Goal: Task Accomplishment & Management: Complete application form

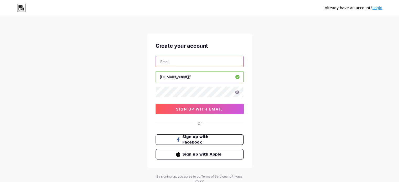
click at [181, 64] on input "text" at bounding box center [200, 61] width 88 height 10
type input "[EMAIL_ADDRESS][DOMAIN_NAME]"
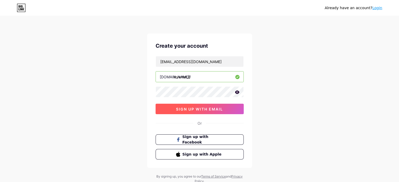
click at [196, 110] on span "sign up with email" at bounding box center [199, 109] width 47 height 4
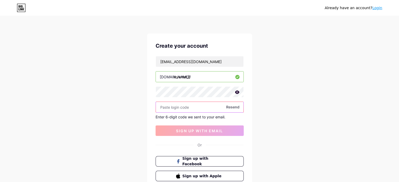
paste input "226245"
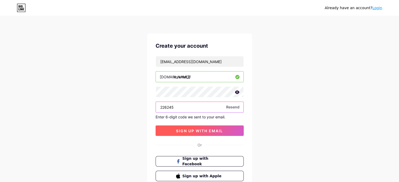
type input "226245"
click at [188, 129] on span "sign up with email" at bounding box center [199, 131] width 47 height 4
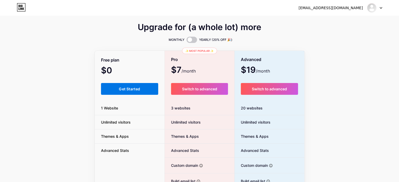
click at [109, 87] on button "Get Started" at bounding box center [129, 89] width 57 height 12
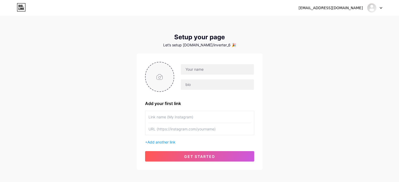
click at [160, 79] on input "file" at bounding box center [160, 76] width 28 height 29
type input "C:\fakepath\0dfb28010f8123290d5525923360391b.jpg"
click at [210, 68] on input "text" at bounding box center [217, 69] width 73 height 10
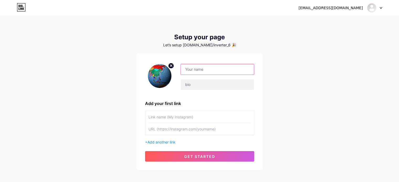
paste input "Advanced inverter"
type input "Advanced inverter"
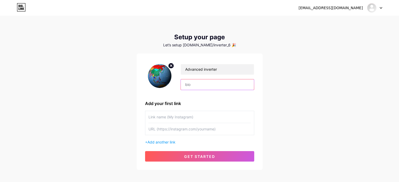
click at [204, 86] on input "text" at bounding box center [217, 84] width 73 height 10
paste input "Advanced inverter delivers consistent power, high efficiency, and dependable pe…"
type input "Advanced inverter delivers consistent power, high efficiency, and dependable pe…"
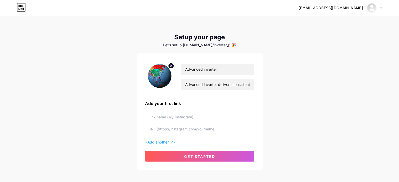
click at [274, 101] on div "[EMAIL_ADDRESS][DOMAIN_NAME] Dashboard Logout Setup your page Let’s setup [DOMA…" at bounding box center [199, 93] width 399 height 187
